Goal: Task Accomplishment & Management: Complete application form

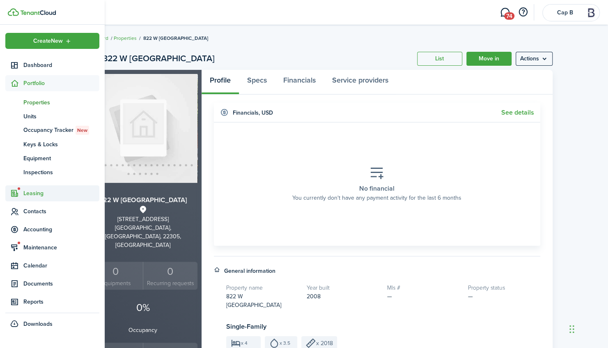
click at [20, 188] on icon at bounding box center [19, 188] width 2 height 2
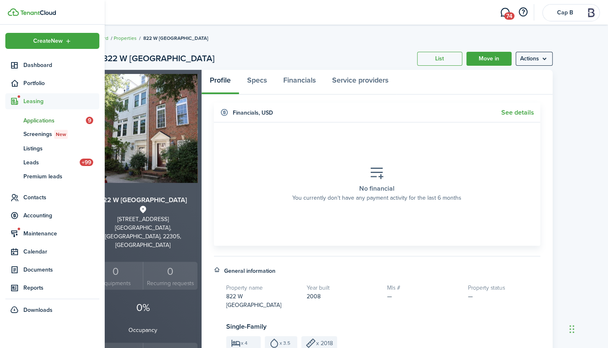
click at [38, 120] on span "Applications" at bounding box center [54, 120] width 62 height 9
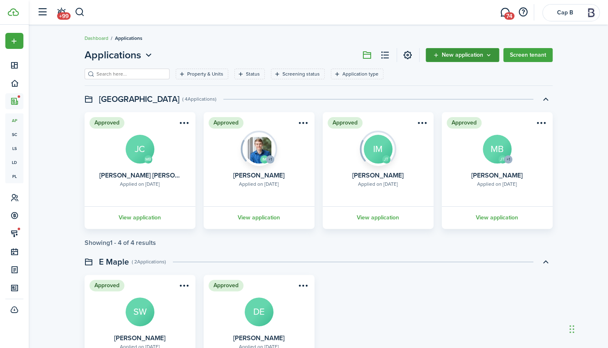
click at [474, 58] on span "New application" at bounding box center [462, 55] width 41 height 6
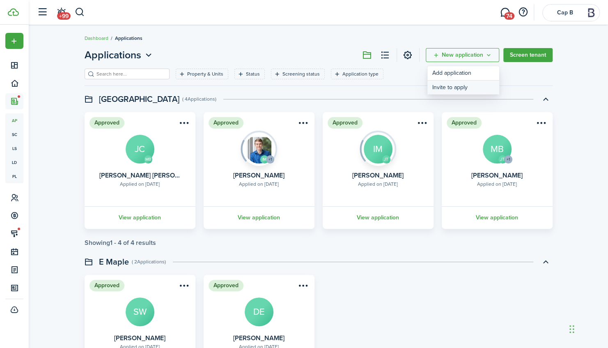
click at [457, 88] on button "Invite to apply" at bounding box center [464, 88] width 72 height 14
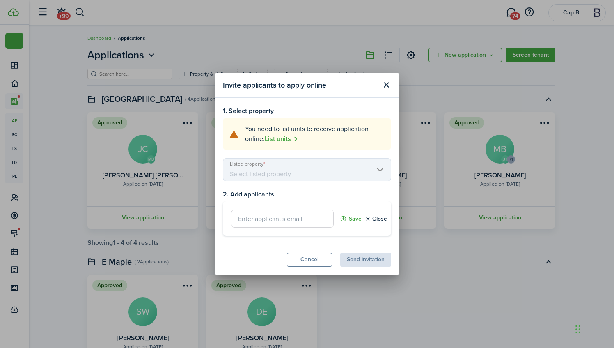
click at [306, 174] on mbsc-scroller "Listed property" at bounding box center [307, 169] width 168 height 23
click at [273, 136] on link "List units" at bounding box center [281, 139] width 33 height 10
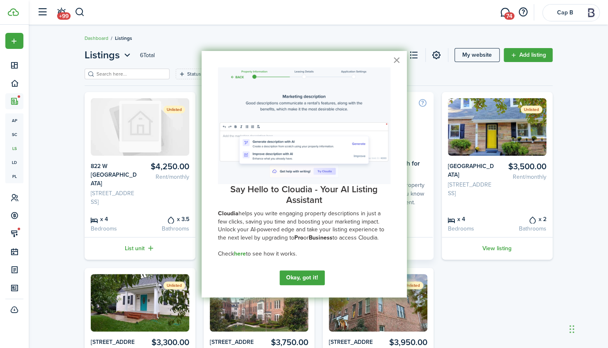
click at [398, 58] on button "×" at bounding box center [397, 59] width 8 height 13
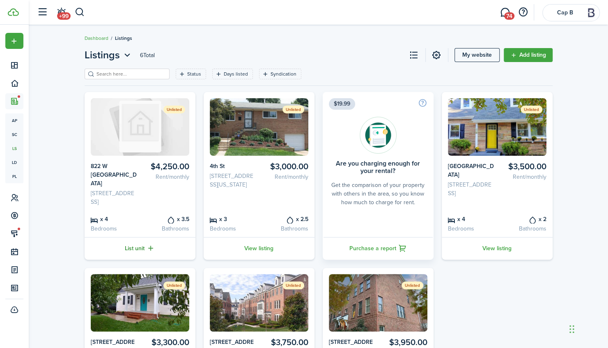
click at [139, 248] on link "List unit" at bounding box center [140, 248] width 111 height 23
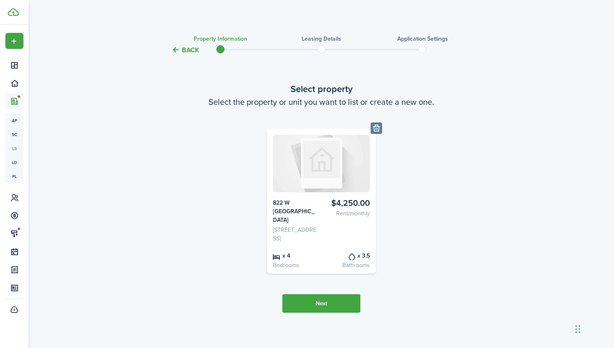
click at [329, 305] on button "Next" at bounding box center [322, 303] width 78 height 18
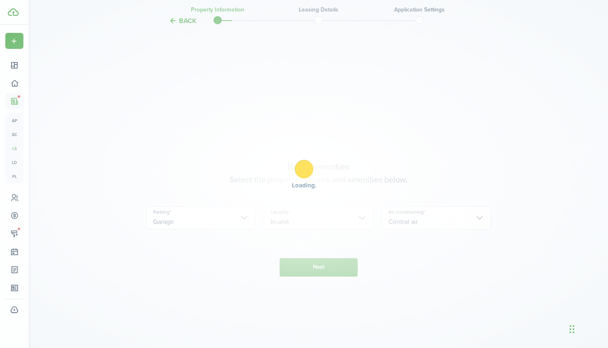
scroll to position [293, 0]
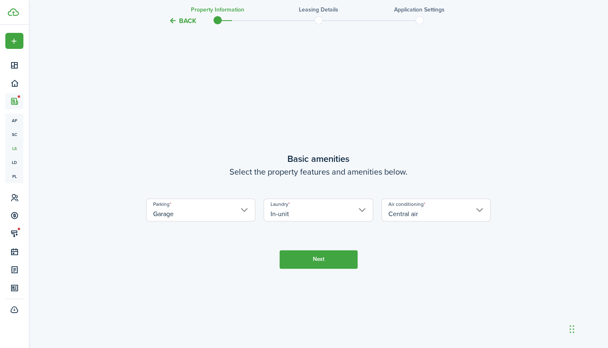
click at [343, 256] on button "Next" at bounding box center [319, 259] width 78 height 18
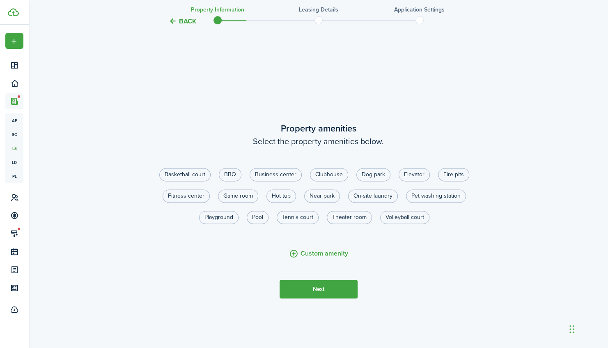
scroll to position [641, 0]
click at [328, 284] on button "Next" at bounding box center [319, 289] width 78 height 18
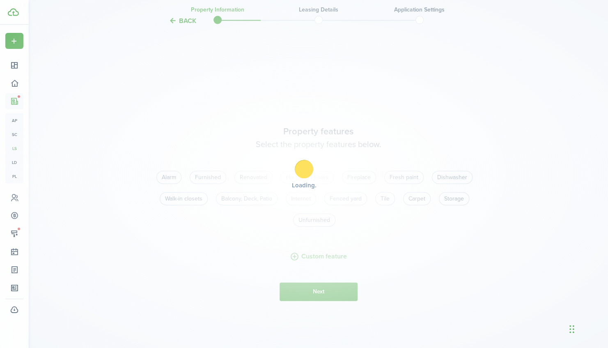
scroll to position [989, 0]
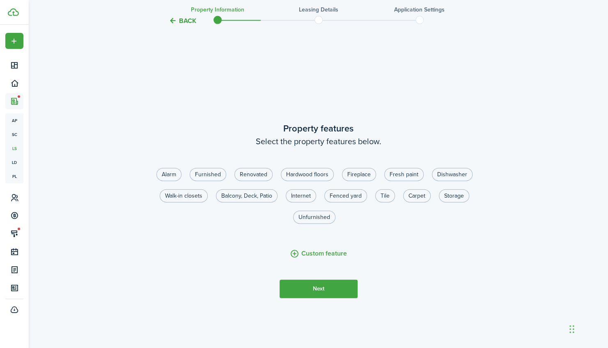
click at [328, 284] on button "Next" at bounding box center [319, 289] width 78 height 18
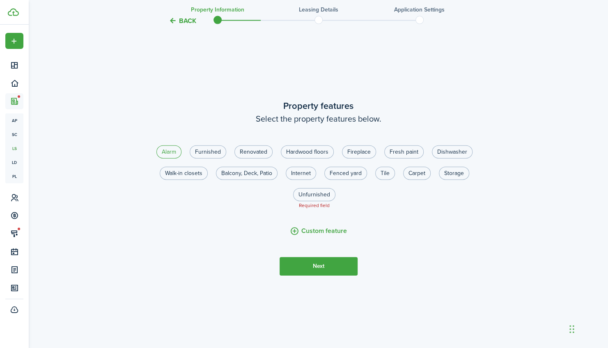
click at [175, 148] on label "Alarm" at bounding box center [168, 151] width 25 height 13
radio input "true"
click at [307, 152] on label "Hardwood floors" at bounding box center [307, 151] width 53 height 13
radio input "true"
click at [443, 145] on label "Dishwasher" at bounding box center [452, 151] width 41 height 13
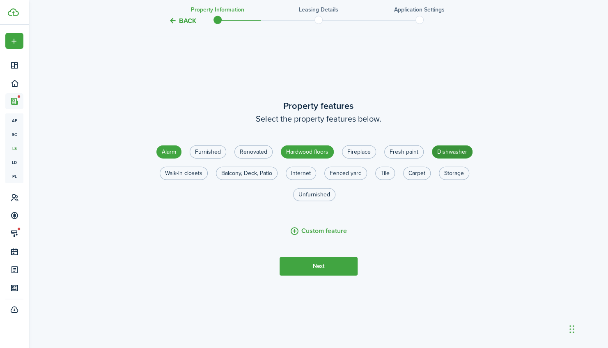
radio input "true"
click at [186, 168] on label "Walk-in closets" at bounding box center [184, 173] width 48 height 13
radio input "true"
click at [334, 264] on button "Next" at bounding box center [319, 266] width 78 height 18
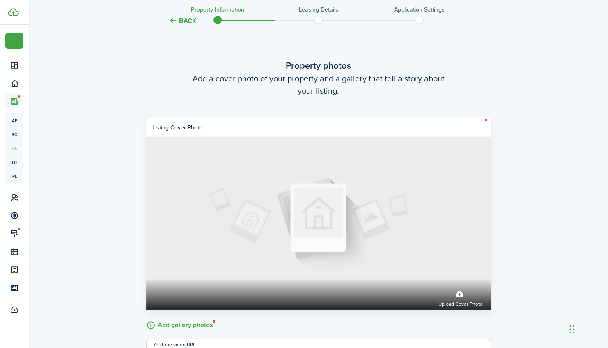
scroll to position [1337, 0]
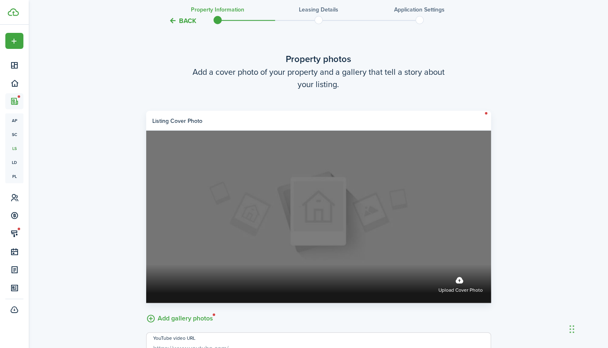
click at [453, 286] on span "Upload cover photo" at bounding box center [461, 290] width 44 height 8
click at [146, 265] on input "Upload cover photo" at bounding box center [146, 265] width 0 height 0
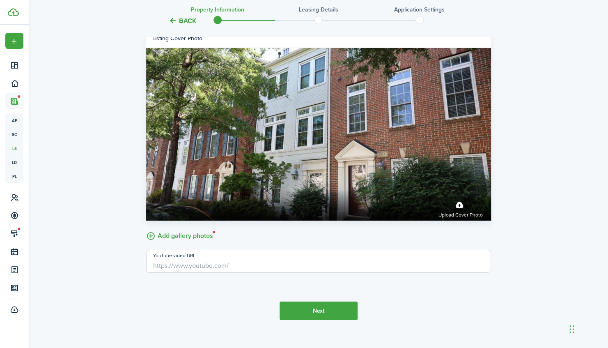
scroll to position [1420, 0]
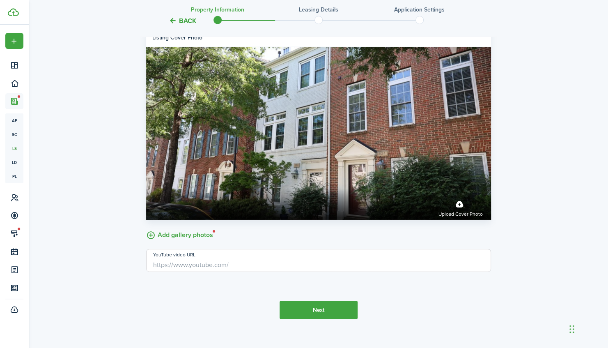
click at [189, 231] on label "Add gallery photos" at bounding box center [179, 234] width 67 height 13
click at [146, 228] on input "Add gallery photos" at bounding box center [146, 228] width 0 height 0
